Goal: Task Accomplishment & Management: Use online tool/utility

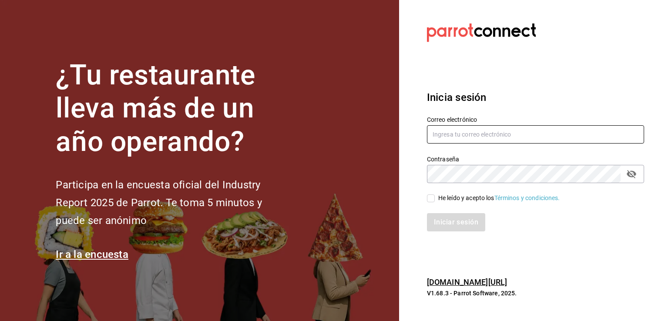
type input "[PERSON_NAME][EMAIL_ADDRESS][PERSON_NAME][DOMAIN_NAME]"
click at [432, 197] on input "He leído y acepto los Términos y condiciones." at bounding box center [431, 198] width 8 height 8
checkbox input "true"
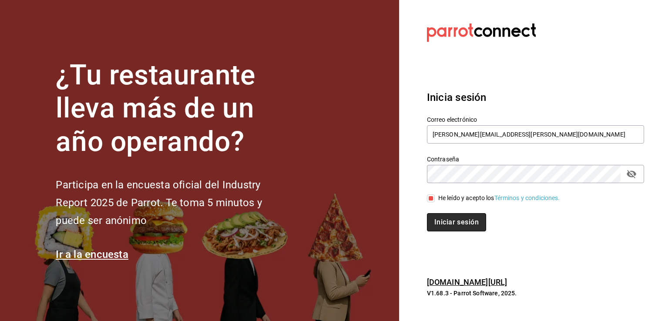
click at [449, 227] on button "Iniciar sesión" at bounding box center [456, 222] width 59 height 18
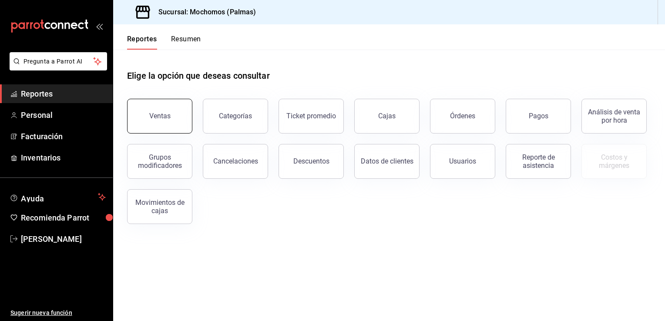
click at [181, 109] on button "Ventas" at bounding box center [159, 116] width 65 height 35
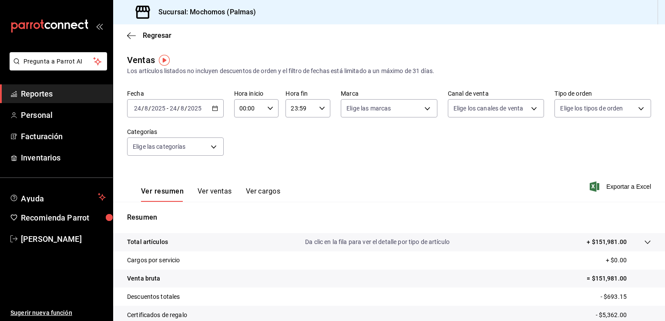
click at [214, 107] on icon "button" at bounding box center [215, 108] width 6 height 6
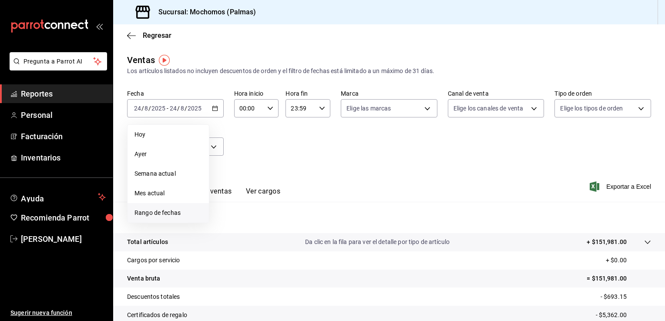
click at [175, 211] on span "Rango de fechas" at bounding box center [167, 212] width 67 height 9
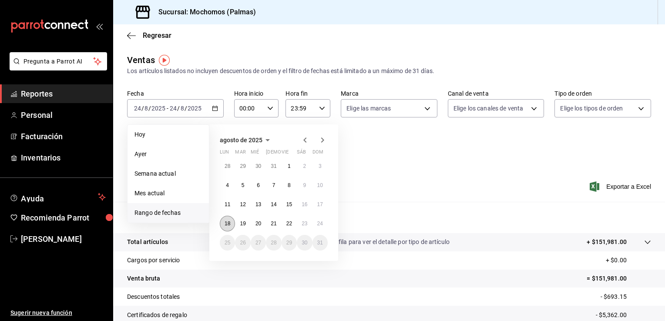
click at [230, 223] on button "18" at bounding box center [227, 224] width 15 height 16
click at [327, 222] on button "24" at bounding box center [319, 224] width 15 height 16
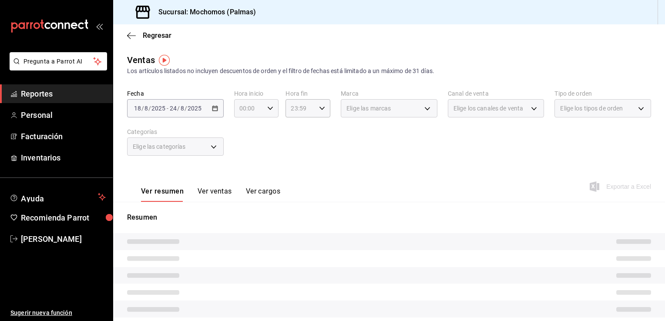
click at [268, 108] on icon "button" at bounding box center [270, 108] width 6 height 6
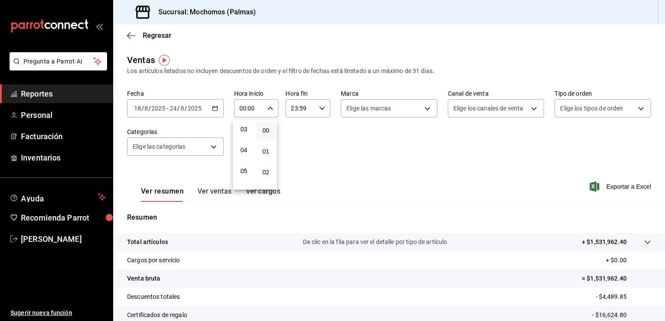
scroll to position [69, 0]
click at [245, 165] on span "05" at bounding box center [244, 165] width 8 height 7
type input "05:00"
click at [367, 177] on div at bounding box center [332, 160] width 665 height 321
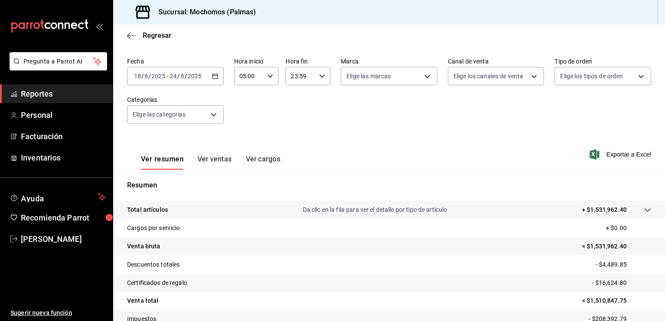
scroll to position [30, 0]
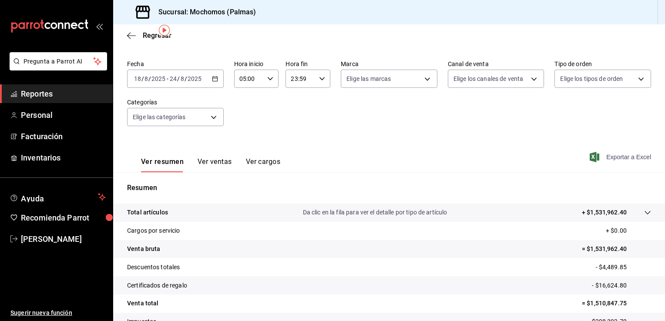
click at [603, 156] on span "Exportar a Excel" at bounding box center [621, 157] width 60 height 10
